Goal: Information Seeking & Learning: Understand process/instructions

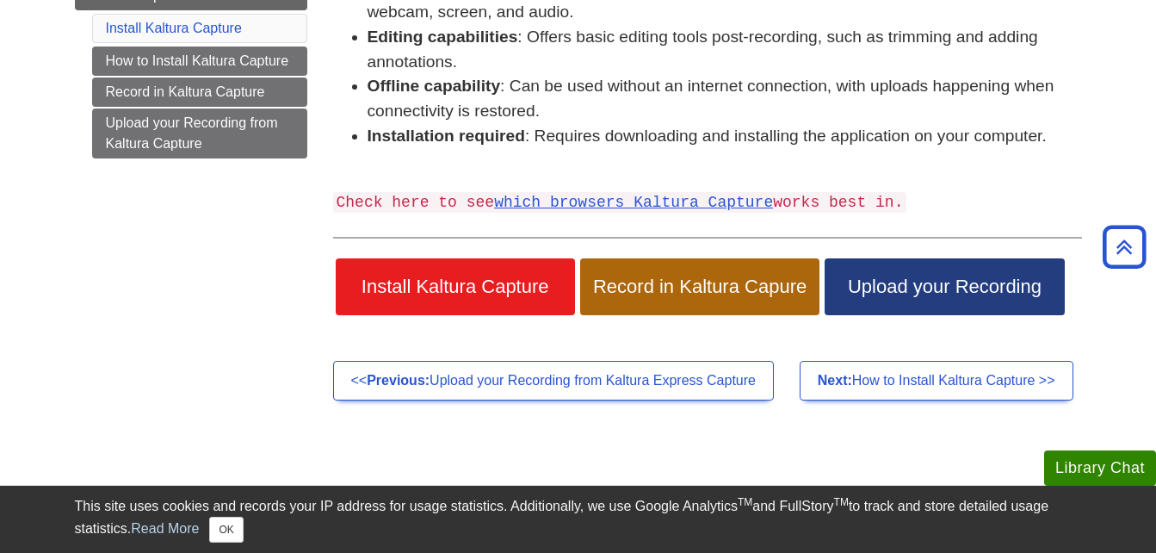
scroll to position [403, 0]
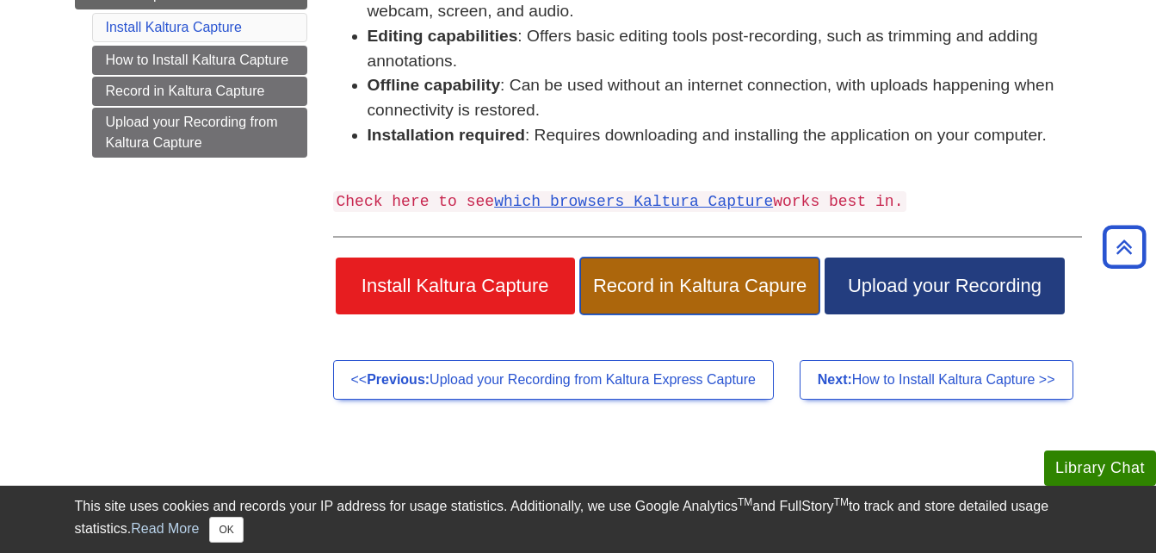
click at [779, 279] on span "Record in Kaltura Capure" at bounding box center [700, 286] width 214 height 22
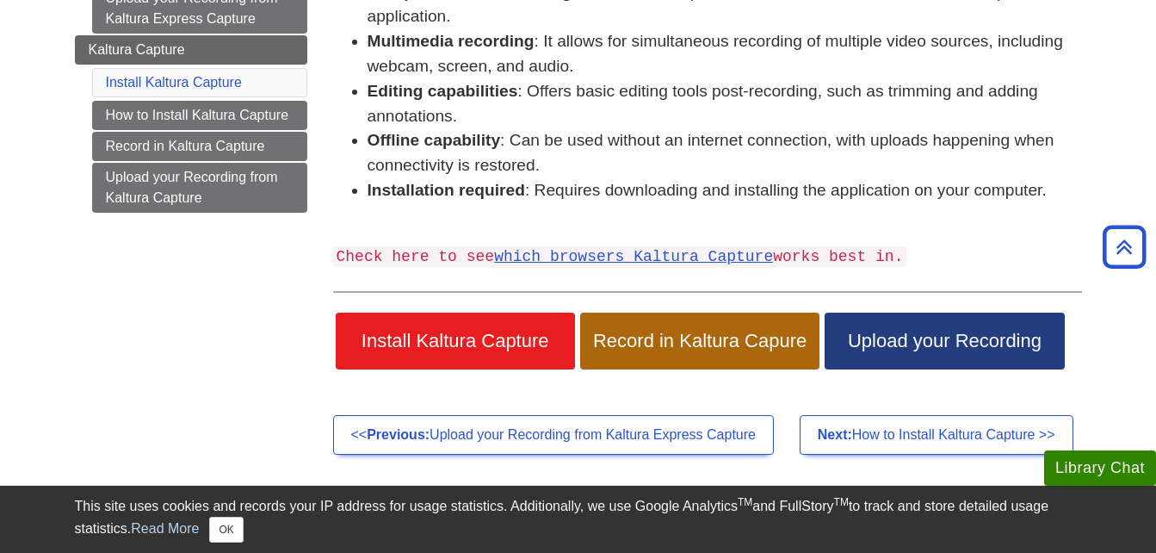
scroll to position [351, 0]
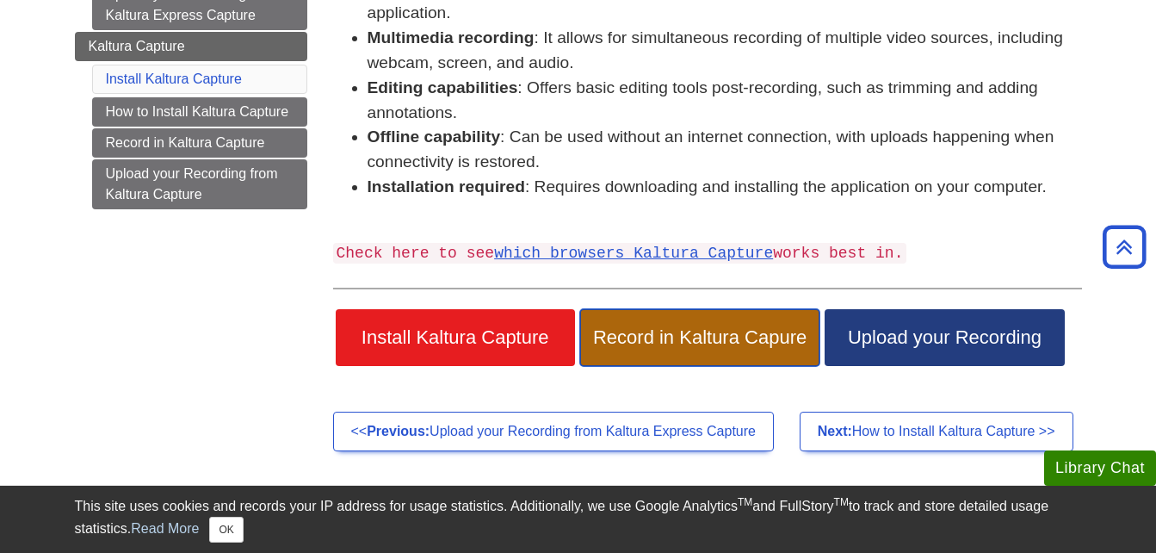
click at [698, 350] on link "Record in Kaltura Capure" at bounding box center [699, 337] width 239 height 57
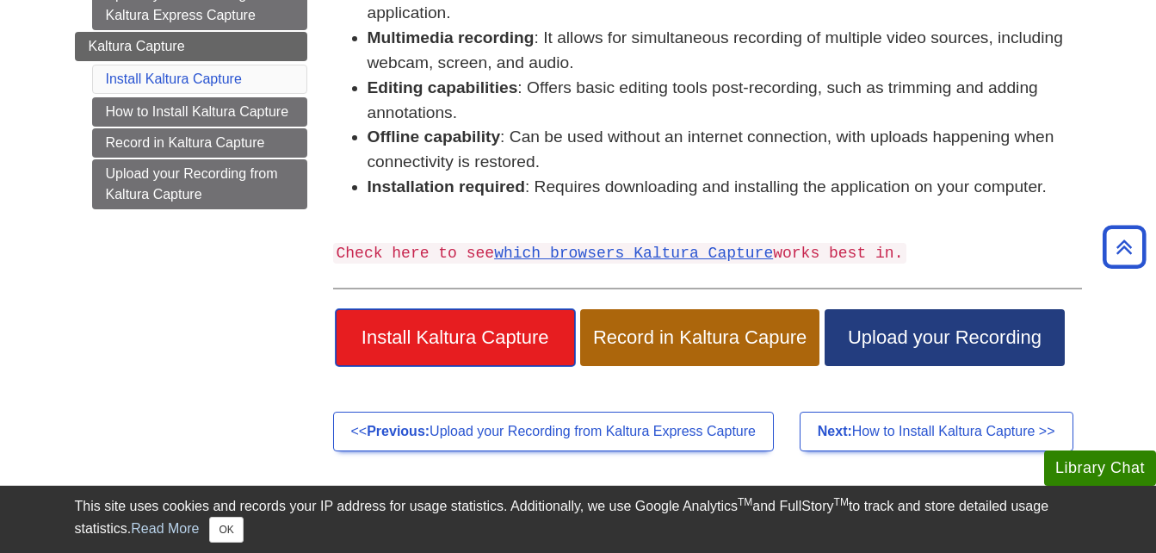
click at [476, 337] on span "Install Kaltura Capture" at bounding box center [456, 337] width 214 height 22
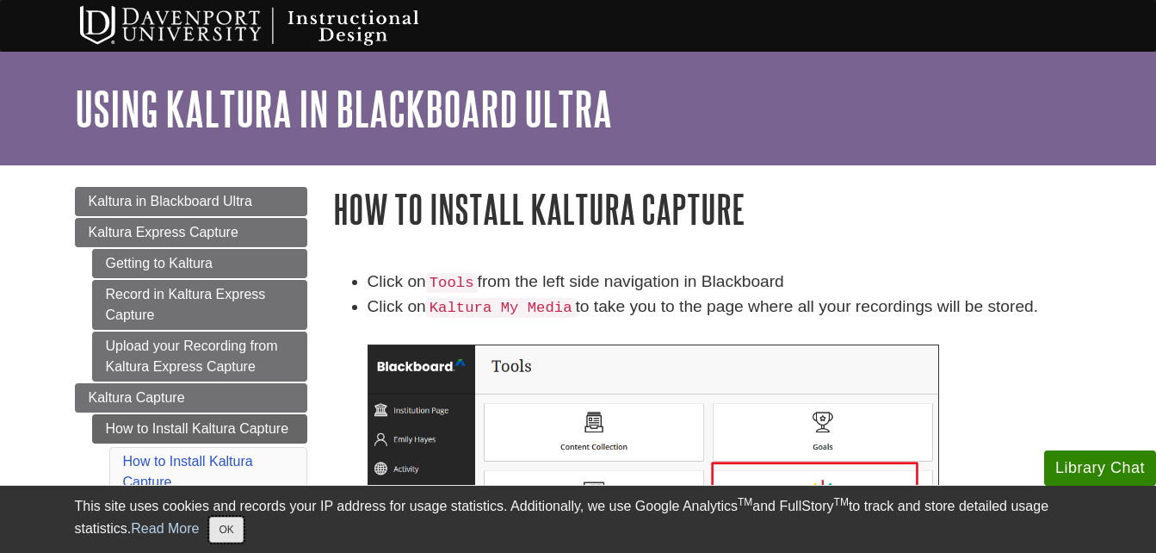
click at [220, 533] on button "OK" at bounding box center [226, 530] width 34 height 26
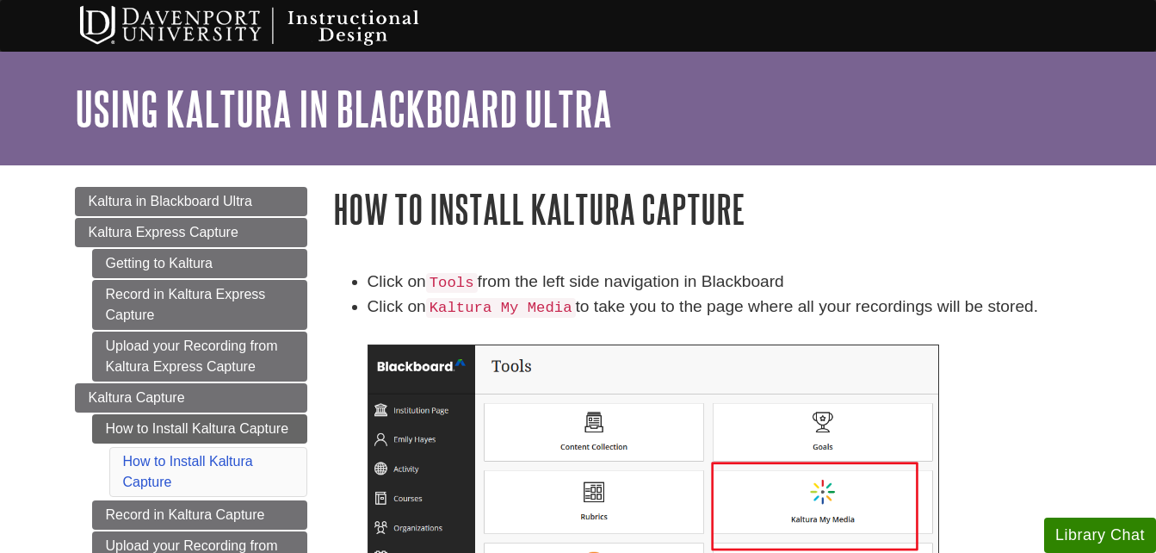
scroll to position [96, 0]
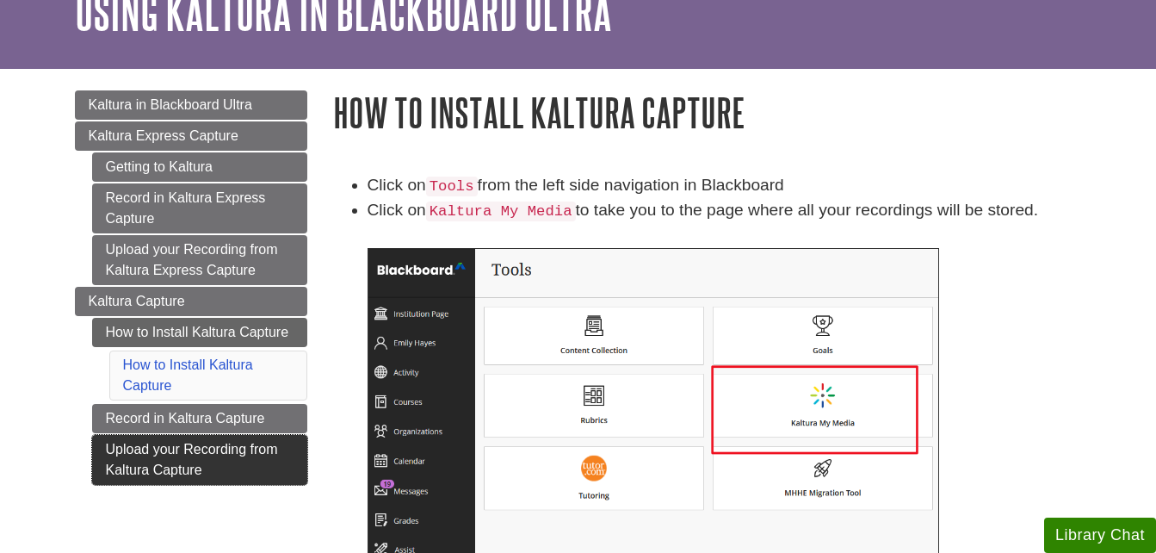
click at [270, 468] on link "Upload your Recording from Kaltura Capture" at bounding box center [199, 460] width 215 height 50
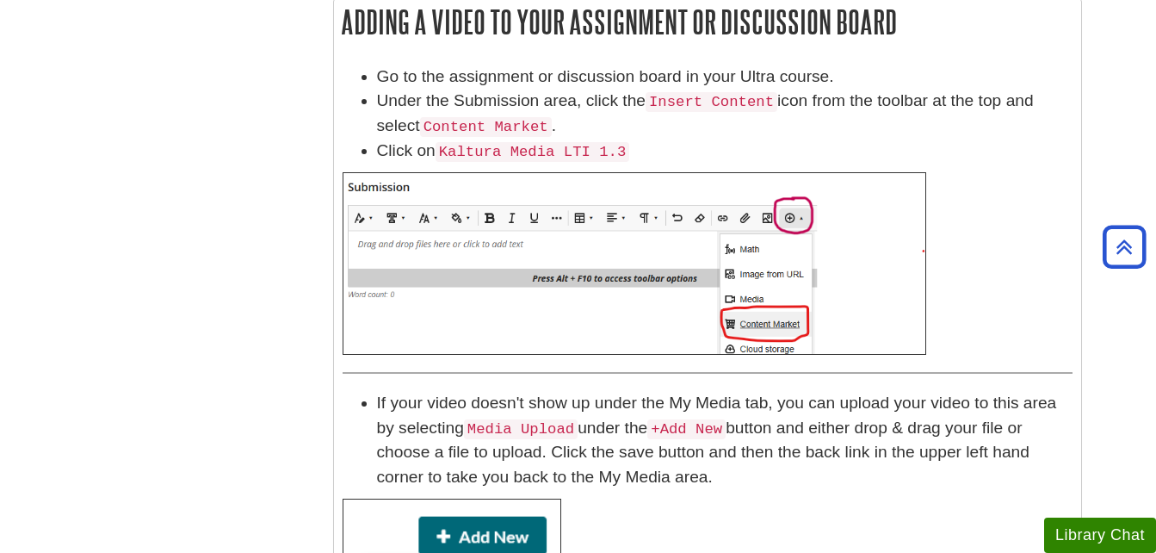
scroll to position [563, 0]
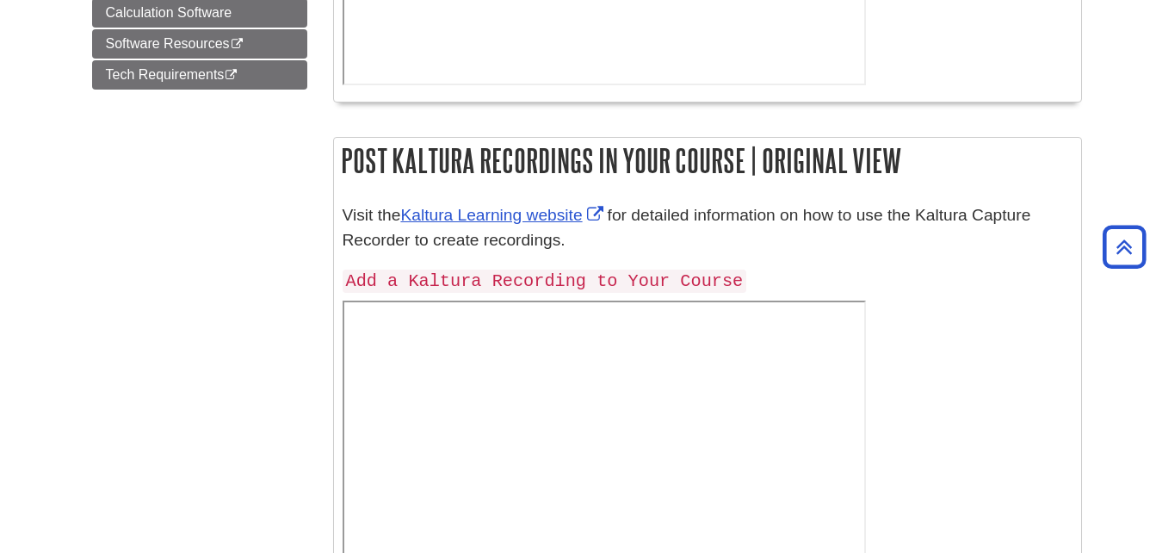
scroll to position [1328, 0]
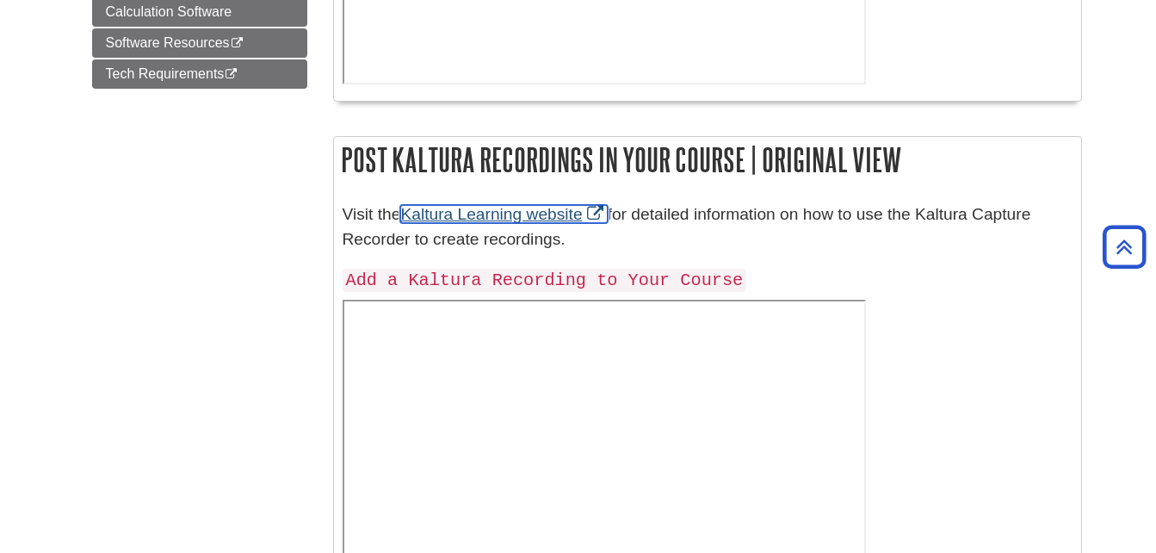
click at [473, 208] on link "Kaltura Learning website" at bounding box center [503, 214] width 207 height 18
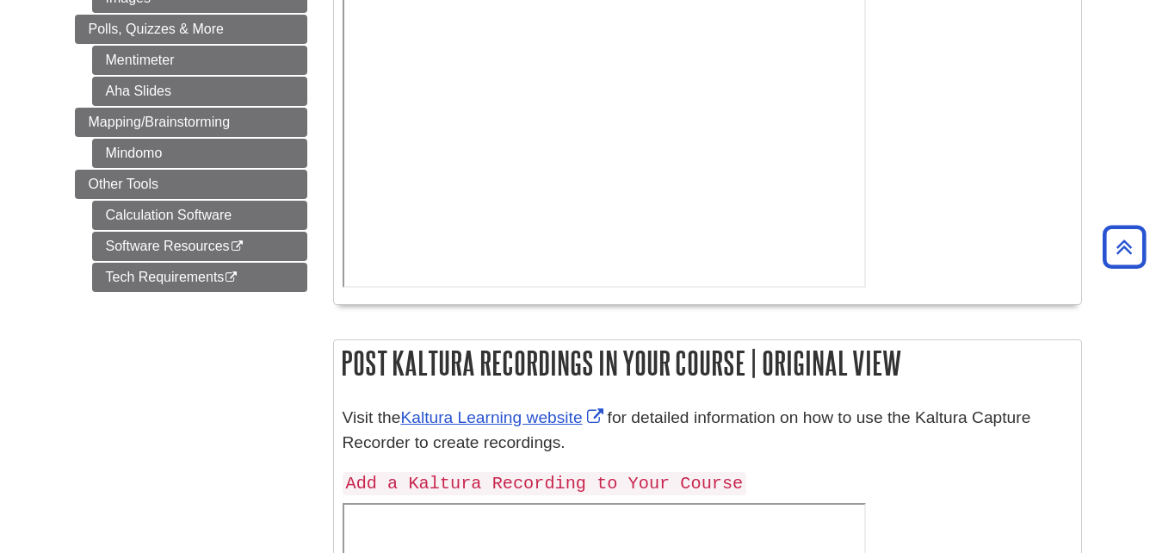
scroll to position [1013, 0]
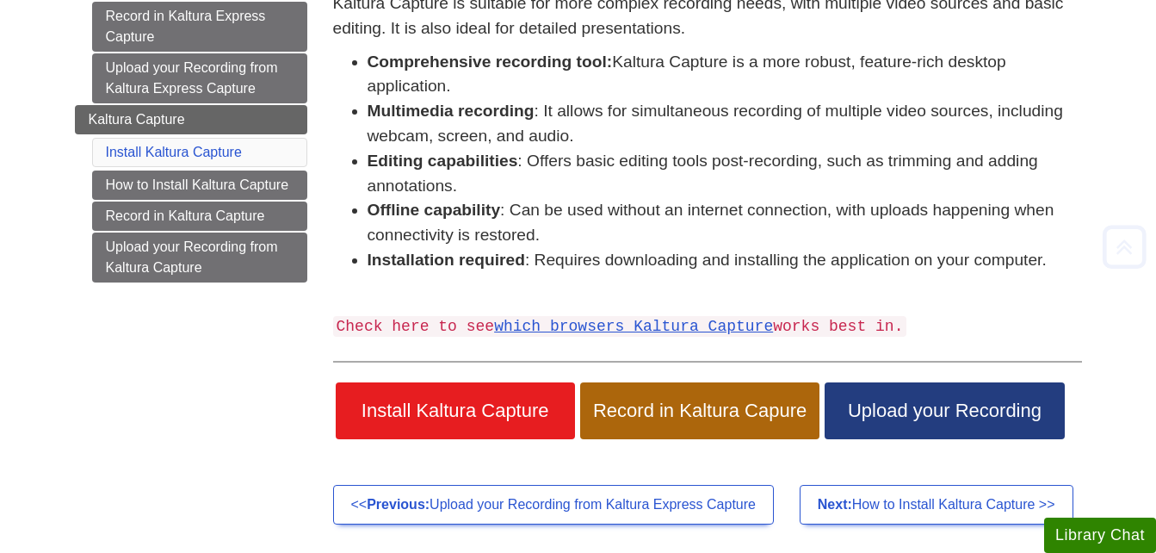
scroll to position [279, 0]
